Goal: Task Accomplishment & Management: Use online tool/utility

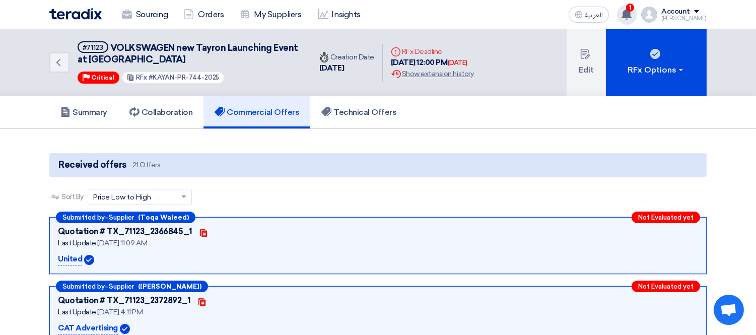
click at [637, 19] on div "1 You have a new offer for 'Volkswagen Quick Service - CFC- Service Area.' requ…" at bounding box center [627, 15] width 20 height 20
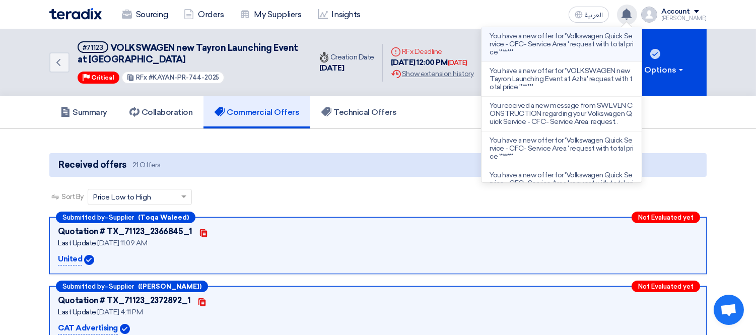
click at [580, 42] on p "You have a new offer for 'Volkswagen Quick Service - CFC- Service Area.' reques…" at bounding box center [562, 44] width 144 height 24
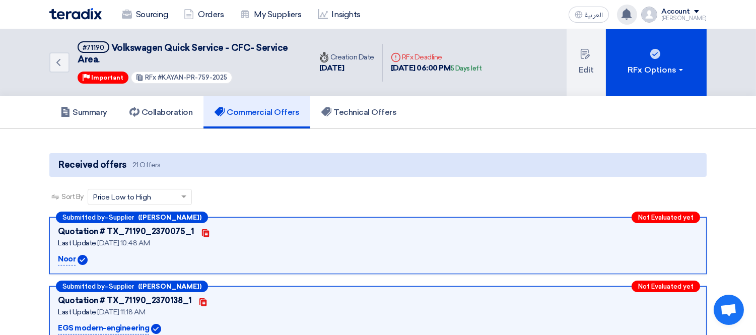
click at [632, 9] on icon at bounding box center [626, 14] width 11 height 11
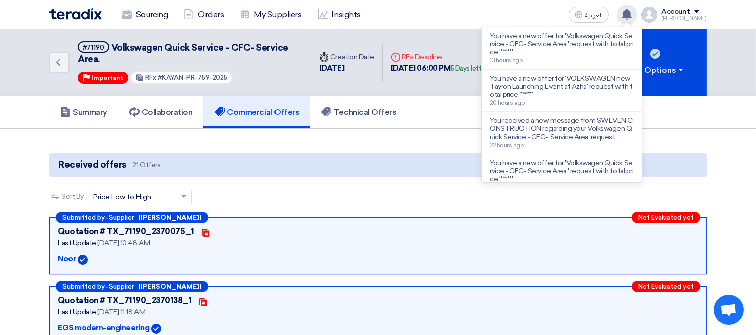
click at [632, 9] on icon at bounding box center [626, 14] width 11 height 11
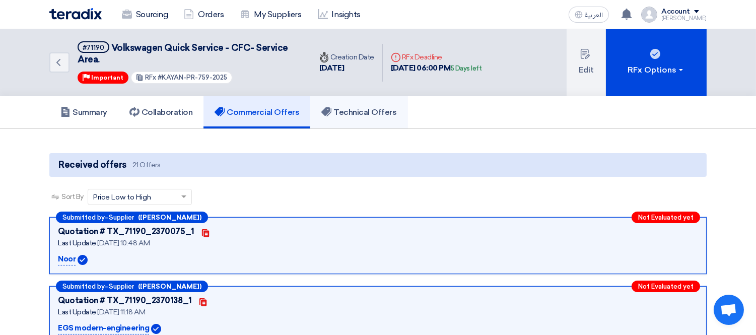
click at [363, 107] on h5 "Technical Offers" at bounding box center [358, 112] width 75 height 10
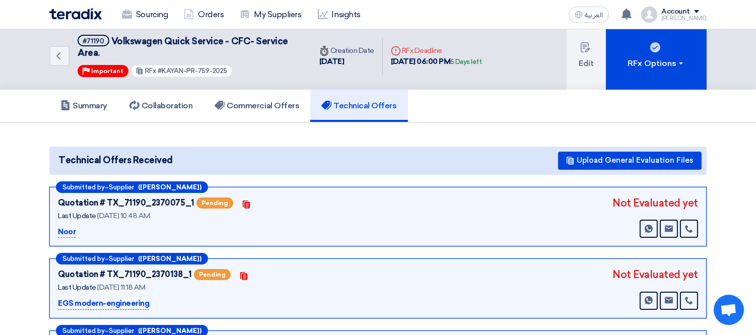
scroll to position [6, 0]
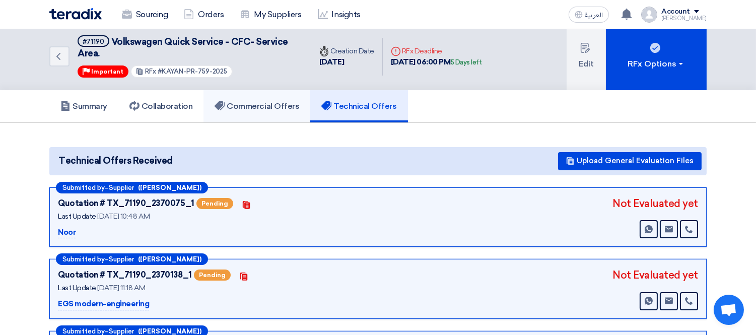
click at [262, 107] on h5 "Commercial Offers" at bounding box center [257, 106] width 85 height 10
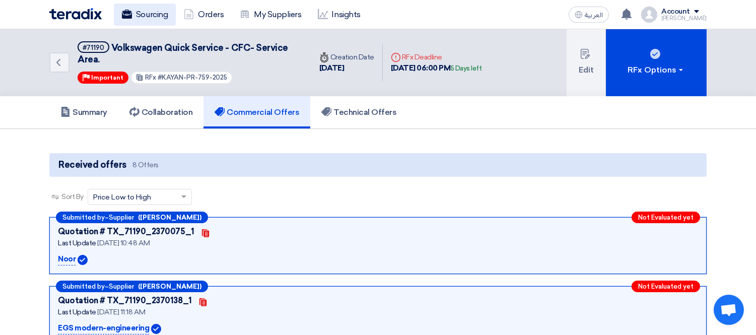
click at [159, 16] on link "Sourcing" at bounding box center [145, 15] width 62 height 22
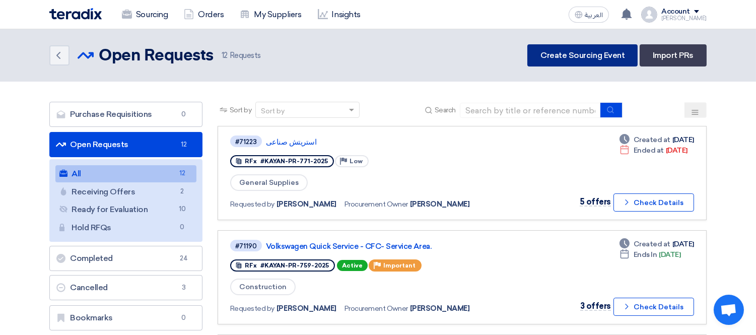
click at [561, 53] on link "Create Sourcing Event" at bounding box center [582, 55] width 110 height 22
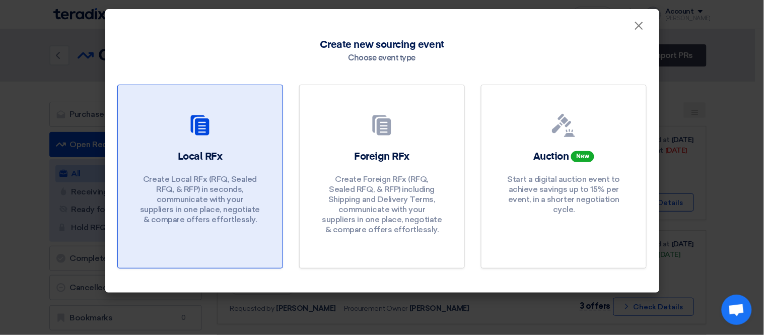
click at [191, 177] on p "Create Local RFx (RFQ, Sealed RFQ, & RFP) in seconds, communicate with your sup…" at bounding box center [200, 199] width 121 height 50
